Goal: Information Seeking & Learning: Compare options

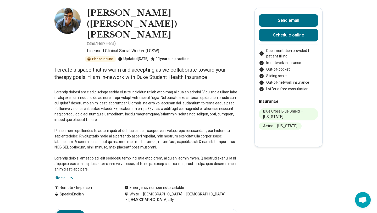
scroll to position [23, 0]
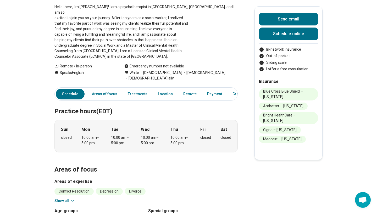
scroll to position [103, 0]
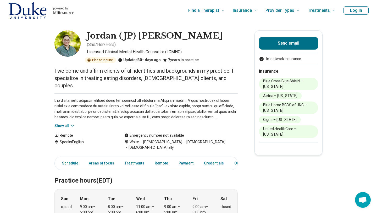
click at [64, 123] on button "Show all" at bounding box center [64, 125] width 21 height 5
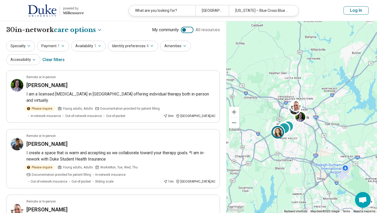
select select "***"
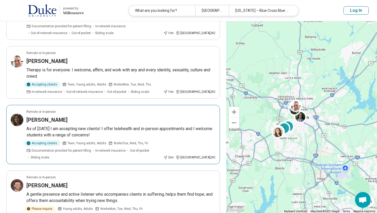
scroll to position [136, 0]
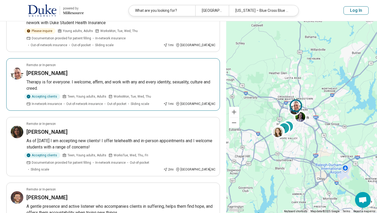
click at [125, 83] on p "Therapy is for everyone. I welcome, affirm, and work with any and every identit…" at bounding box center [120, 85] width 189 height 13
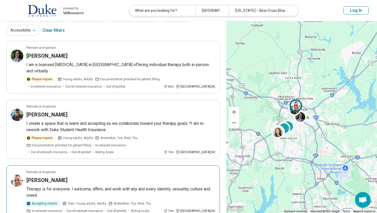
scroll to position [0, 0]
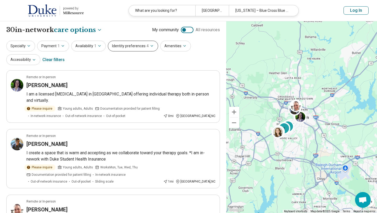
click at [131, 45] on button "Identity preferences 4" at bounding box center [133, 46] width 50 height 11
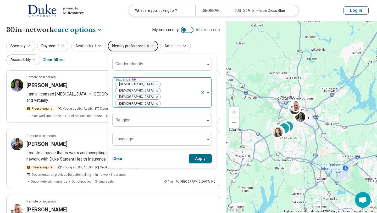
click at [171, 100] on div at bounding box center [179, 103] width 37 height 7
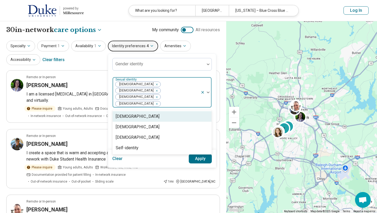
click at [181, 100] on div at bounding box center [179, 103] width 37 height 7
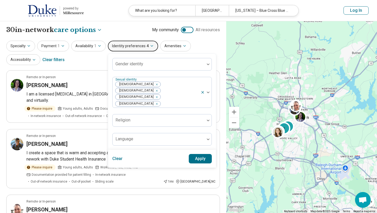
click at [198, 51] on div "Specialty Payment 1 Availability 1 Identity preferences 4 Gender identity Sexua…" at bounding box center [113, 53] width 214 height 25
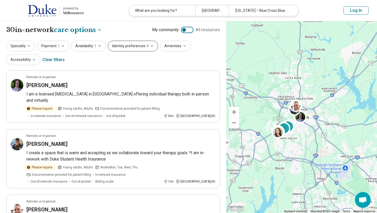
click at [150, 47] on icon "button" at bounding box center [152, 46] width 4 height 4
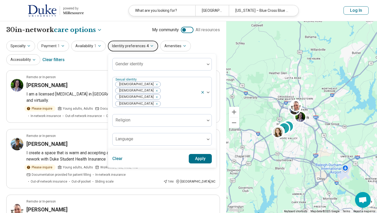
click at [150, 47] on icon "button" at bounding box center [152, 46] width 4 height 4
click at [97, 43] on button "Availability 1" at bounding box center [88, 46] width 35 height 11
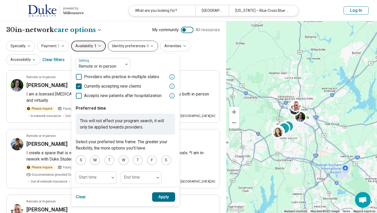
click at [122, 45] on button "Identity preferences 4" at bounding box center [133, 46] width 50 height 11
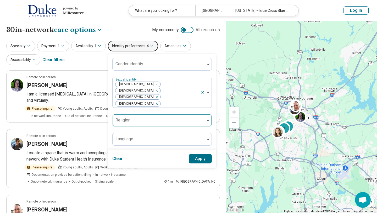
scroll to position [5, 0]
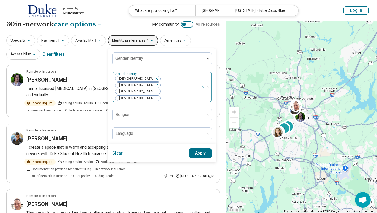
click at [154, 79] on icon "Remove [object Object]" at bounding box center [156, 79] width 4 height 4
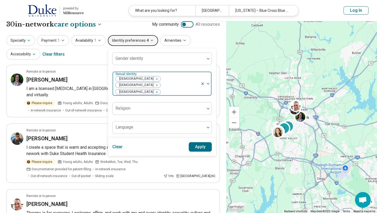
click at [133, 79] on span "[DEMOGRAPHIC_DATA]" at bounding box center [138, 78] width 46 height 5
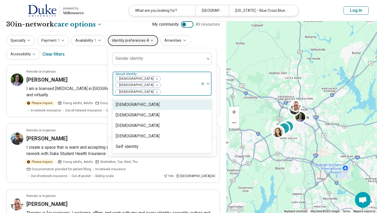
click at [153, 79] on div "Remove [object Object]" at bounding box center [156, 79] width 6 height 6
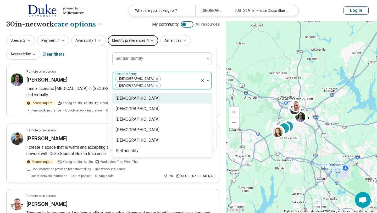
click at [153, 79] on div "Remove [object Object]" at bounding box center [156, 79] width 6 height 6
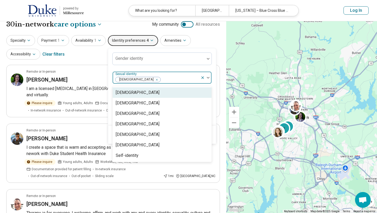
click at [153, 79] on div "Remove [object Object]" at bounding box center [156, 79] width 6 height 6
click at [213, 86] on div "Gender identity option Lesbian, deselected. Asexual, 1 of 8. 8 results availabl…" at bounding box center [162, 87] width 108 height 78
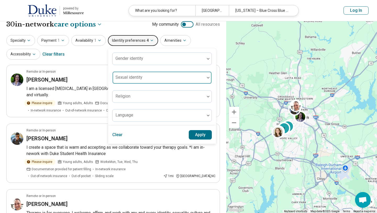
click at [190, 133] on button "Apply" at bounding box center [200, 134] width 23 height 9
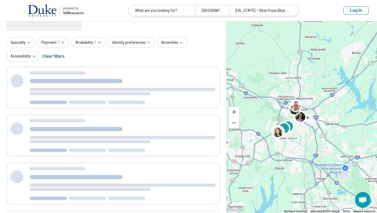
scroll to position [0, 0]
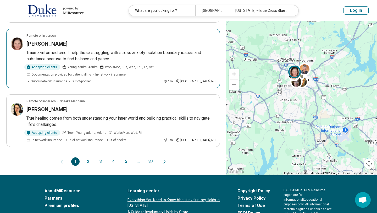
scroll to position [559, 0]
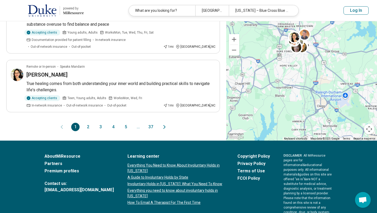
click at [86, 123] on button "2" at bounding box center [88, 127] width 8 height 8
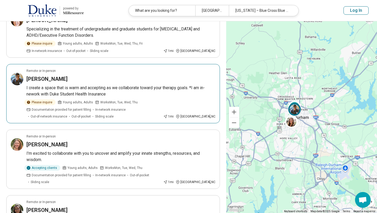
scroll to position [58, 0]
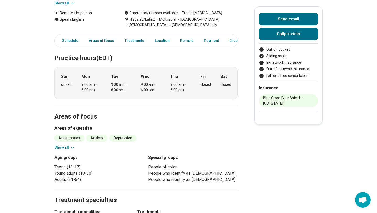
scroll to position [117, 0]
